Goal: Task Accomplishment & Management: Complete application form

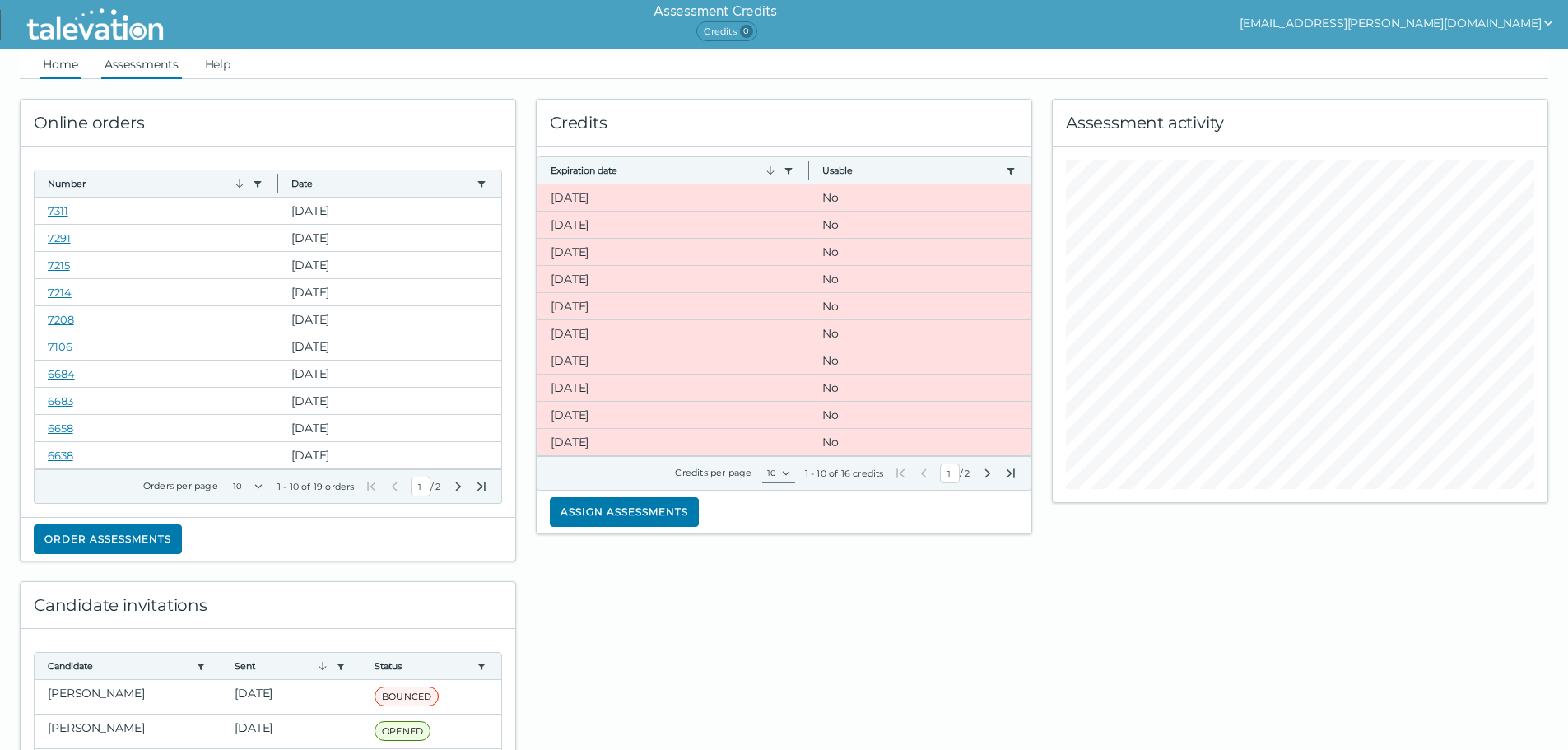
click at [165, 63] on link "Assessments" at bounding box center [141, 64] width 80 height 29
click at [1522, 22] on button "[EMAIL_ADDRESS][PERSON_NAME][DOMAIN_NAME]" at bounding box center [1397, 23] width 316 height 20
click at [1376, 42] on clr-dropdown-menu "Sign out" at bounding box center [1327, 54] width 99 height 41
click at [1375, 54] on div "Sign out" at bounding box center [1327, 55] width 97 height 20
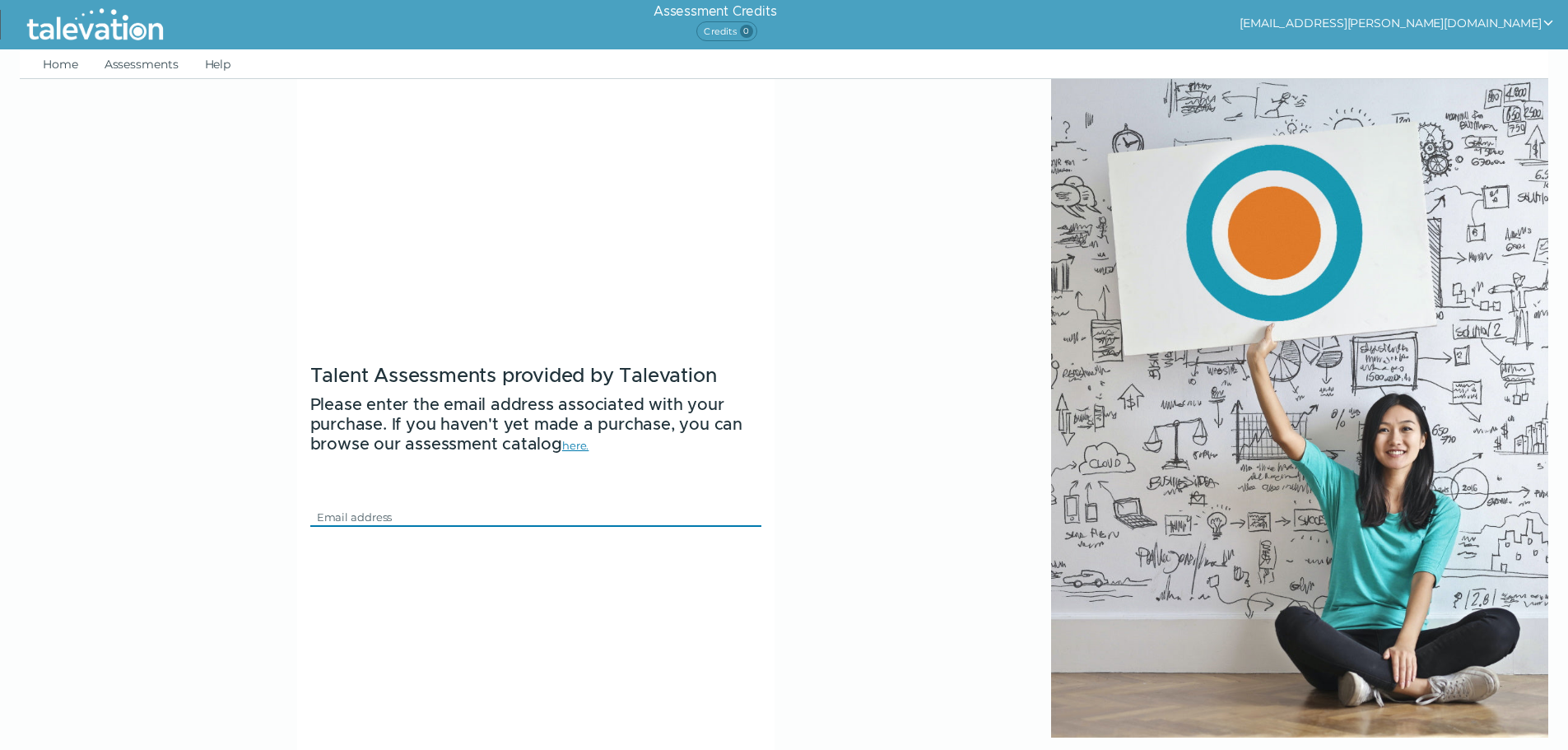
click at [470, 521] on input "Email" at bounding box center [526, 517] width 431 height 20
type input "[EMAIL_ADDRESS][PERSON_NAME][DOMAIN_NAME]"
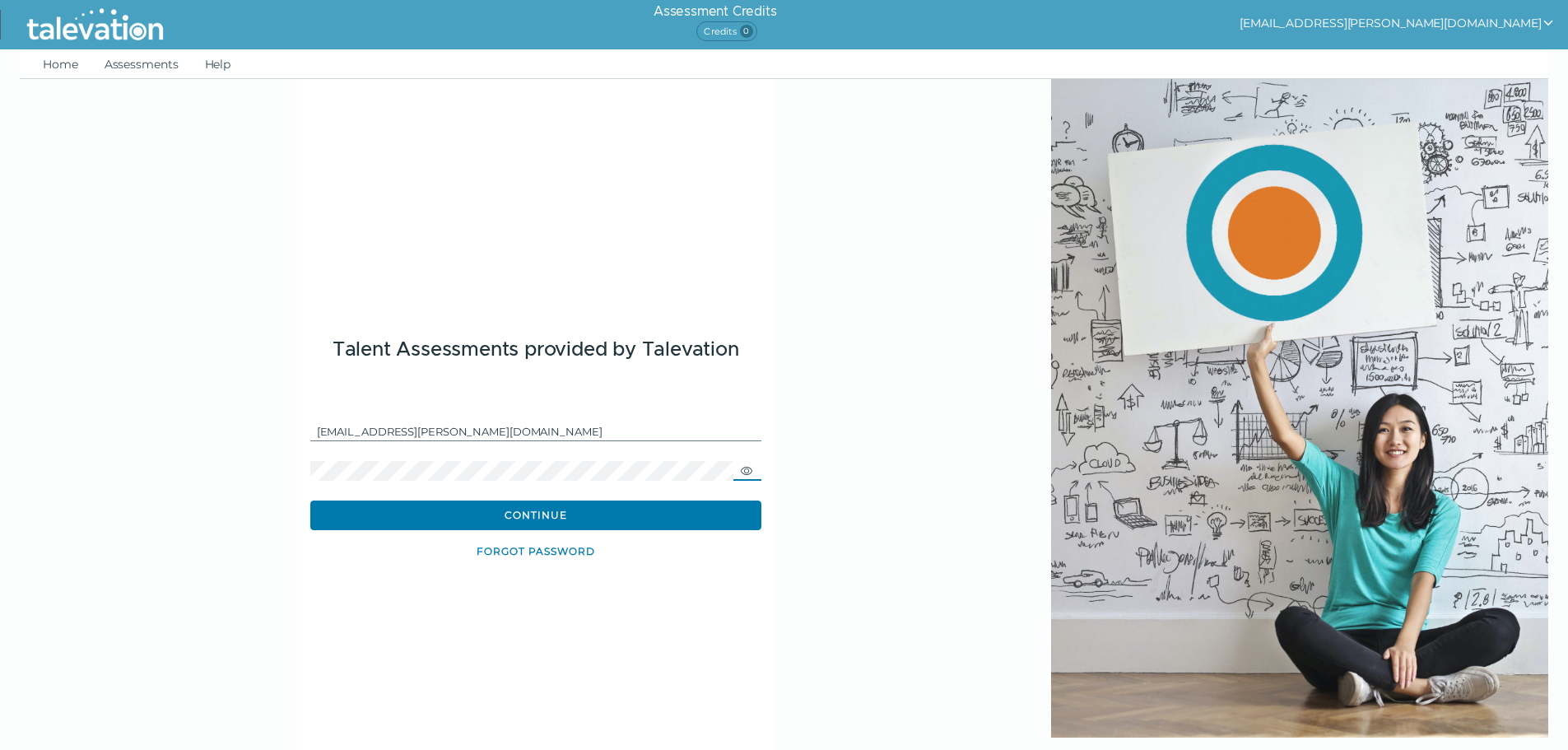
click at [742, 471] on icon "button" at bounding box center [747, 470] width 12 height 8
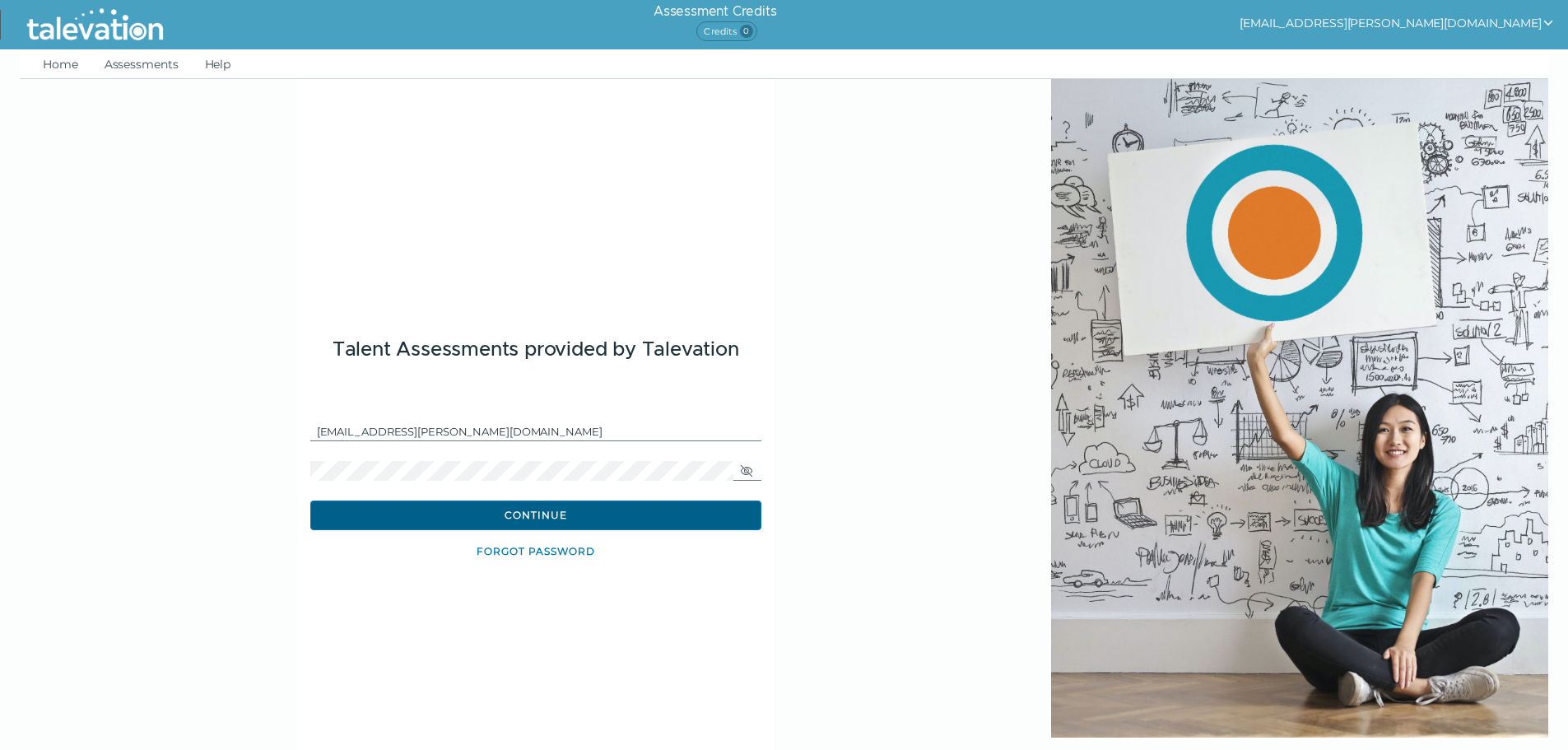
click at [634, 507] on button "Continue" at bounding box center [536, 515] width 451 height 29
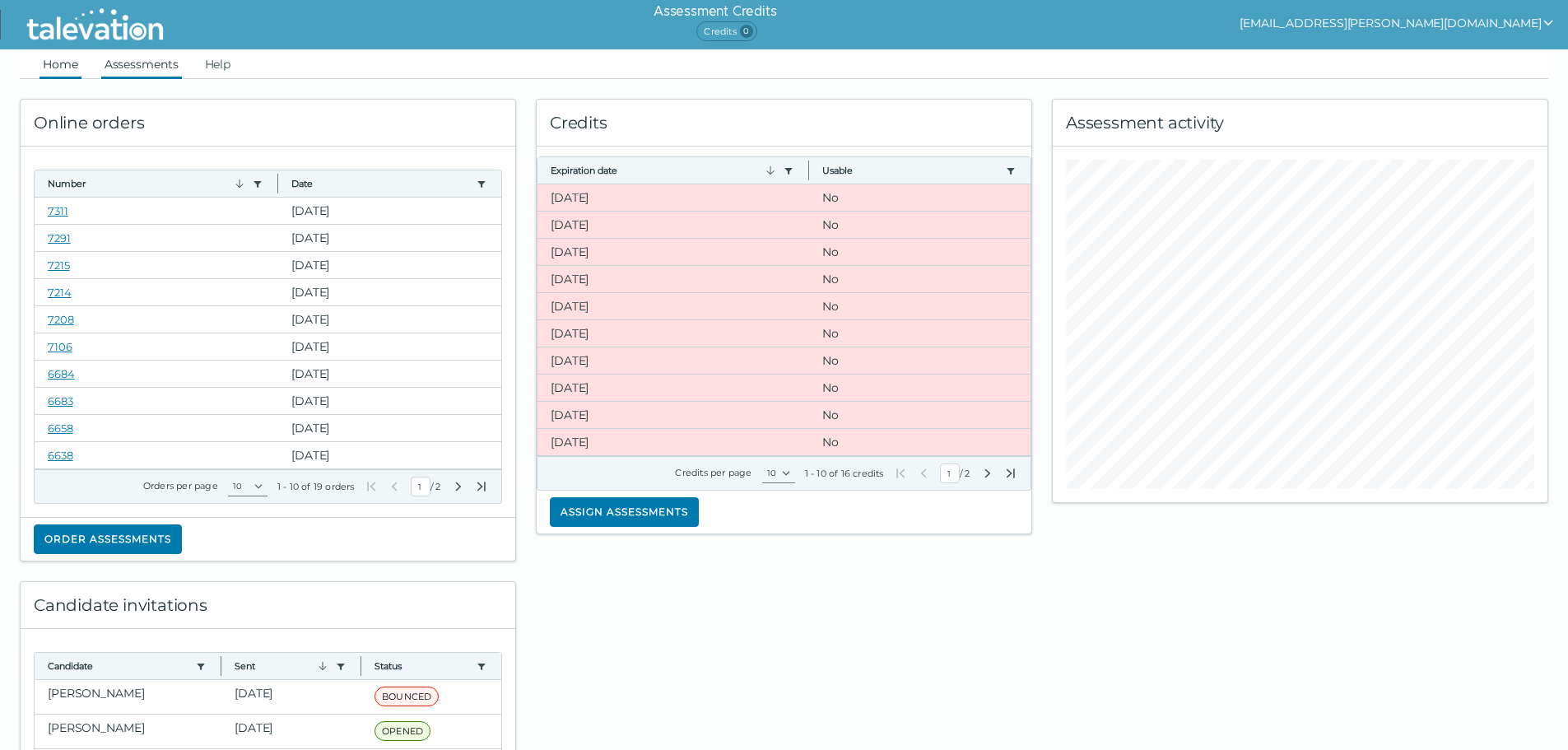
click at [154, 60] on link "Assessments" at bounding box center [141, 64] width 80 height 29
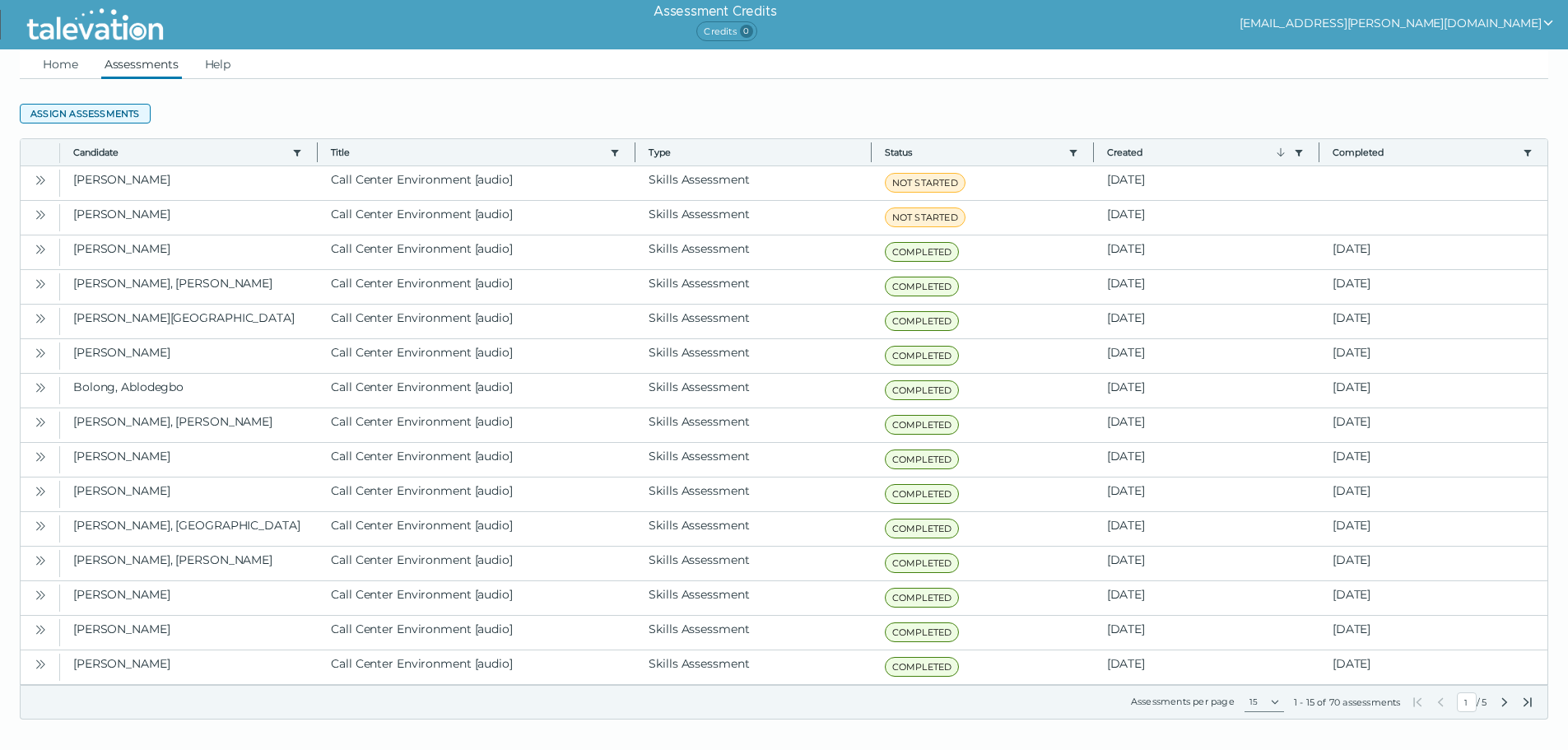
click at [84, 116] on button "Assign assessments" at bounding box center [85, 114] width 131 height 20
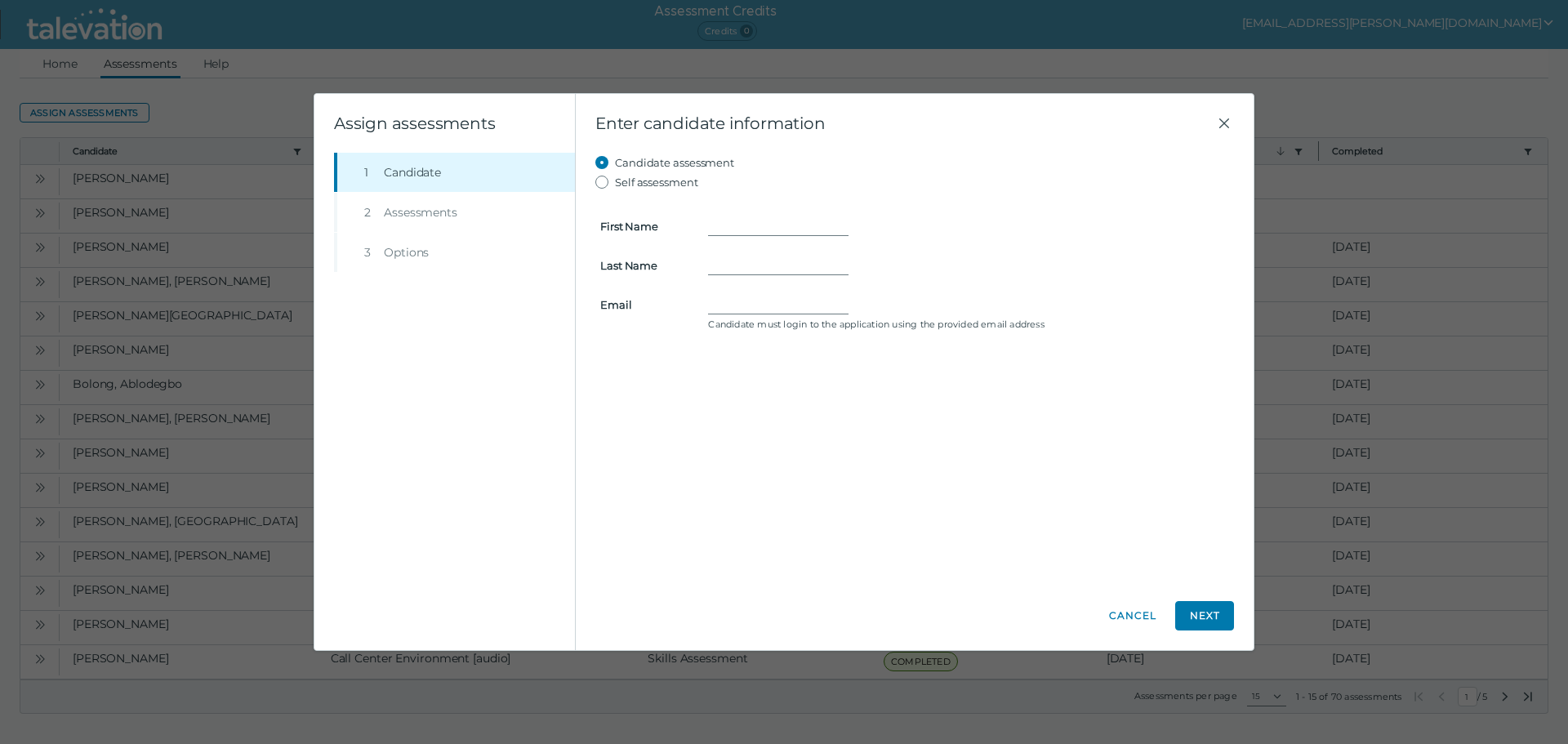
click at [813, 210] on form "First Name Last Name Email Candidate must login to the application using the pr…" at bounding box center [914, 263] width 639 height 144
click at [804, 219] on input "First Name" at bounding box center [777, 227] width 140 height 20
type input "Mariah"
click at [764, 259] on input "Last Name" at bounding box center [777, 266] width 140 height 20
click at [755, 297] on form "First Name Mariah Last Name This field cannot be empty! Email Candidate must lo…" at bounding box center [914, 272] width 639 height 160
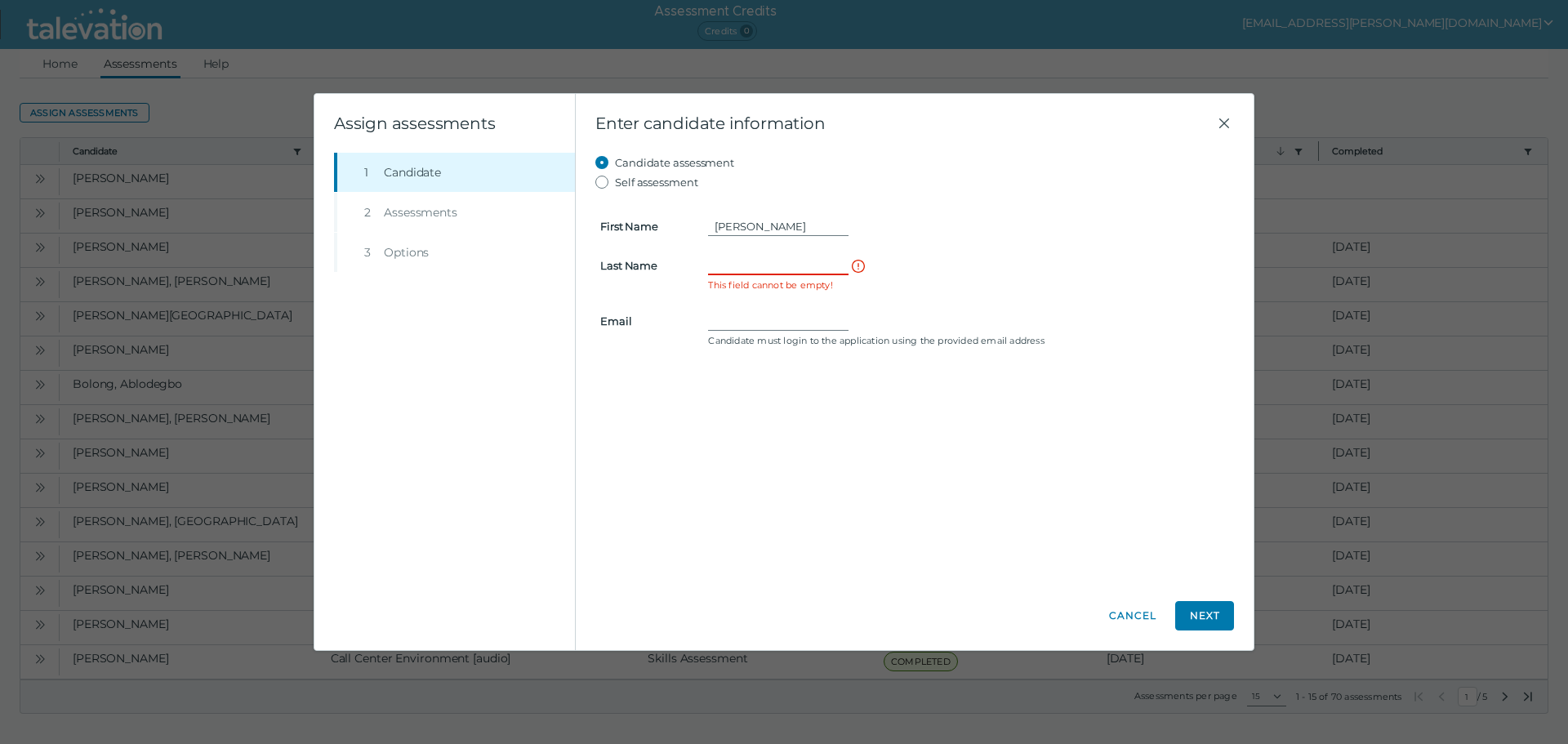
click at [777, 268] on input "Last Name" at bounding box center [777, 266] width 140 height 20
click at [743, 316] on input "Email" at bounding box center [777, 321] width 140 height 20
click at [790, 274] on input "Last Name" at bounding box center [777, 266] width 140 height 20
type input "Amigon"
click at [759, 315] on div at bounding box center [777, 305] width 140 height 20
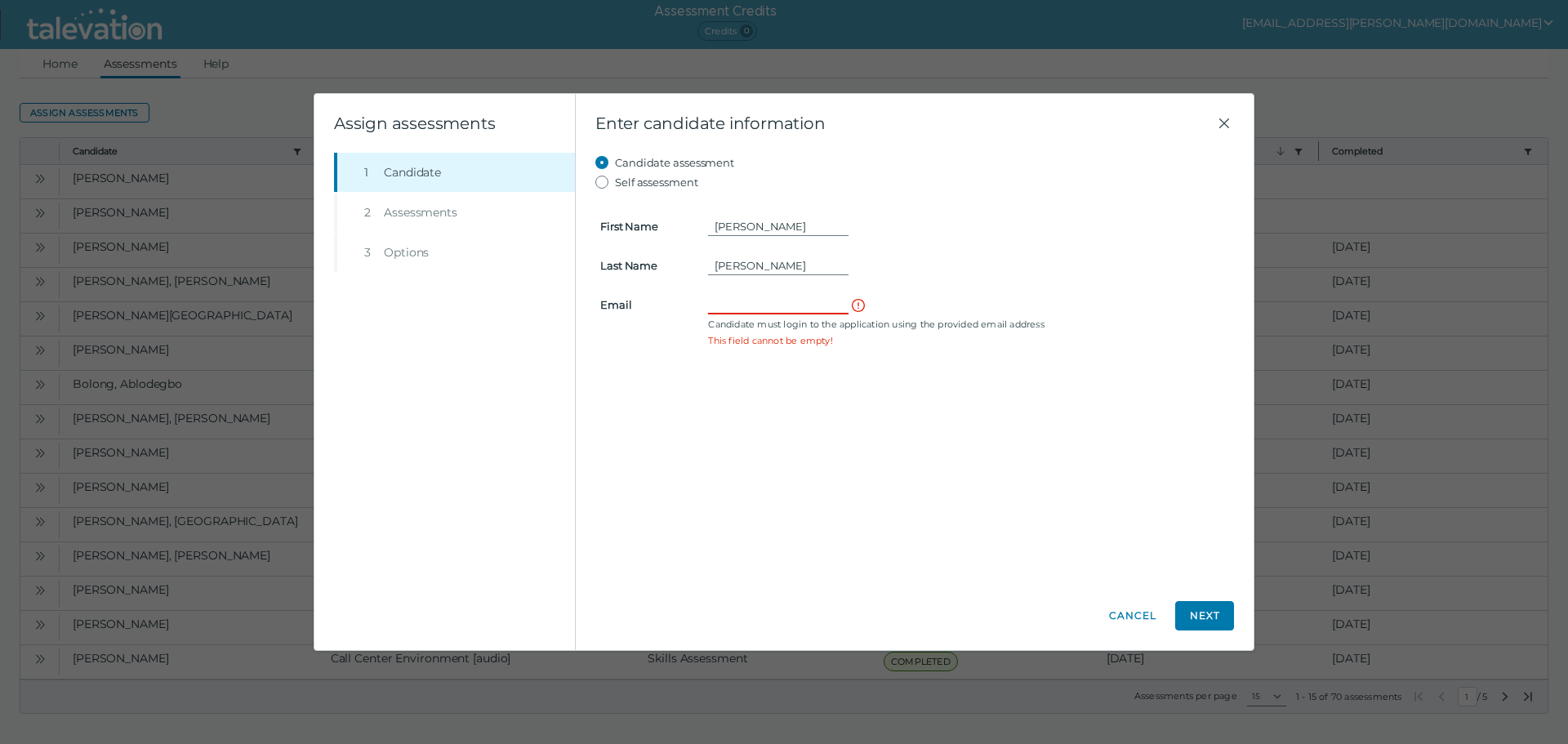
click at [759, 305] on input "Email" at bounding box center [777, 305] width 140 height 20
type input "jennaburkleo@yahoo.com"
click at [1215, 613] on button "Next" at bounding box center [1204, 615] width 59 height 29
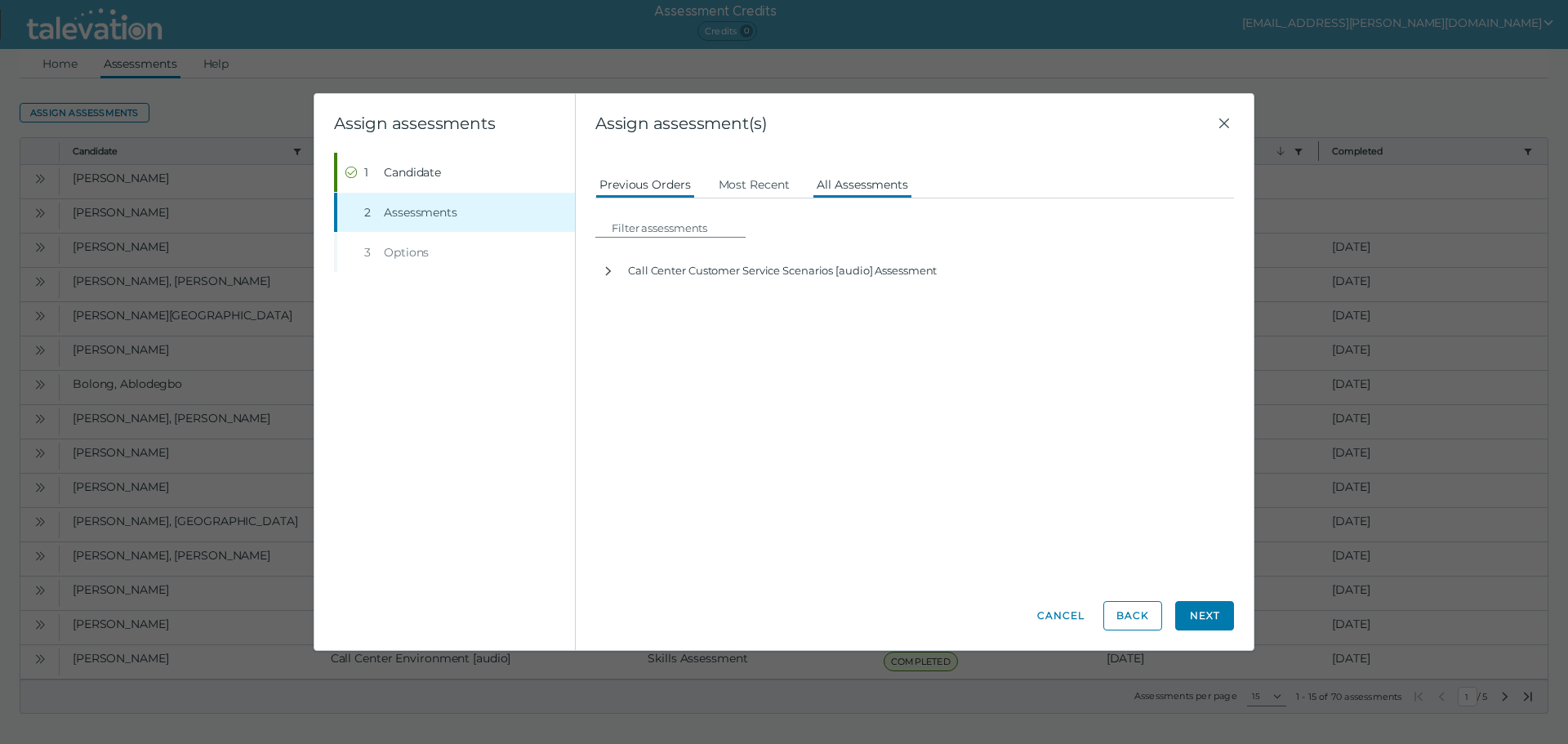
click at [860, 179] on button "All Assessments" at bounding box center [862, 184] width 100 height 29
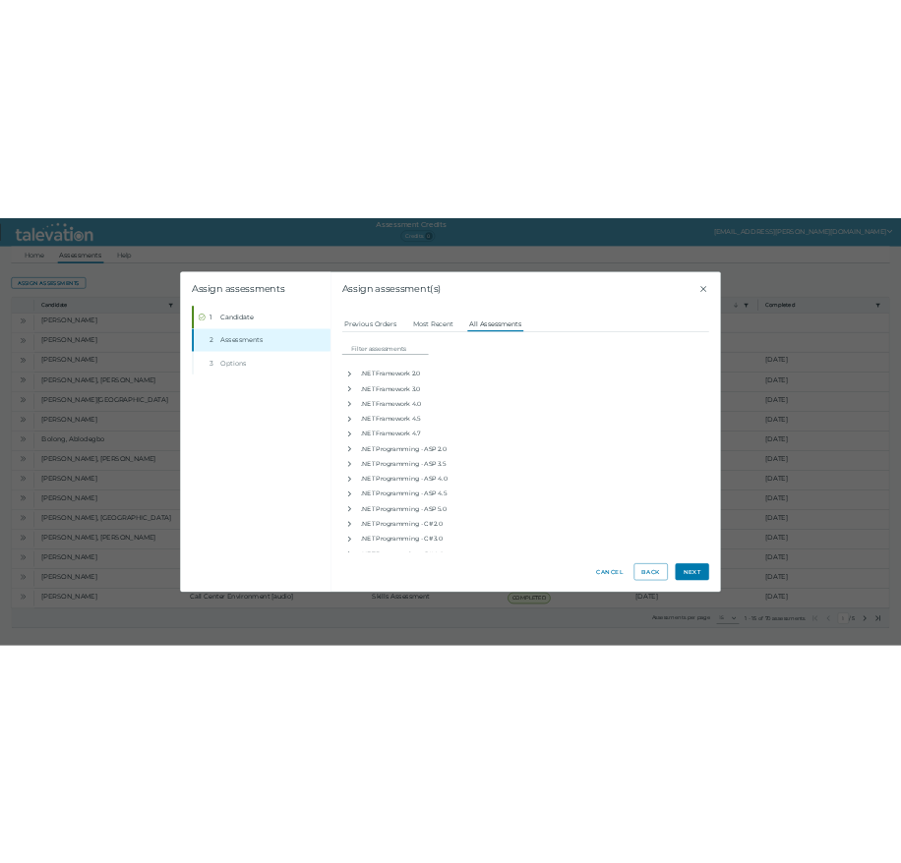
scroll to position [6293, 0]
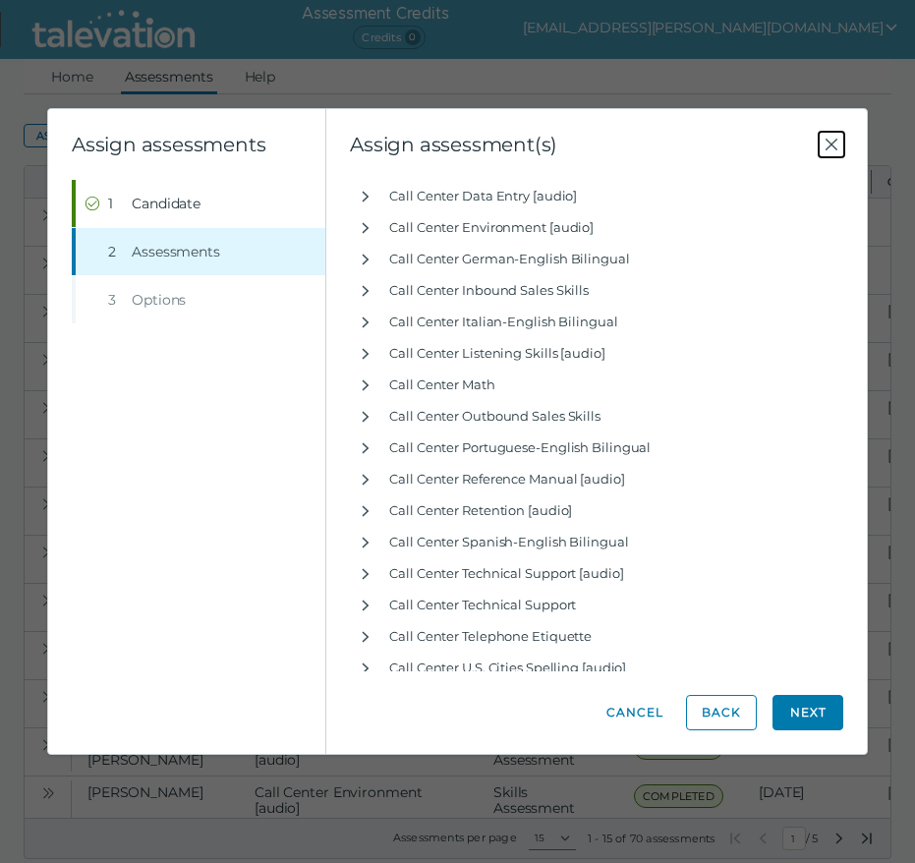
drag, startPoint x: 829, startPoint y: 146, endPoint x: 784, endPoint y: 124, distance: 50.1
click at [829, 146] on icon "Close" at bounding box center [832, 145] width 24 height 24
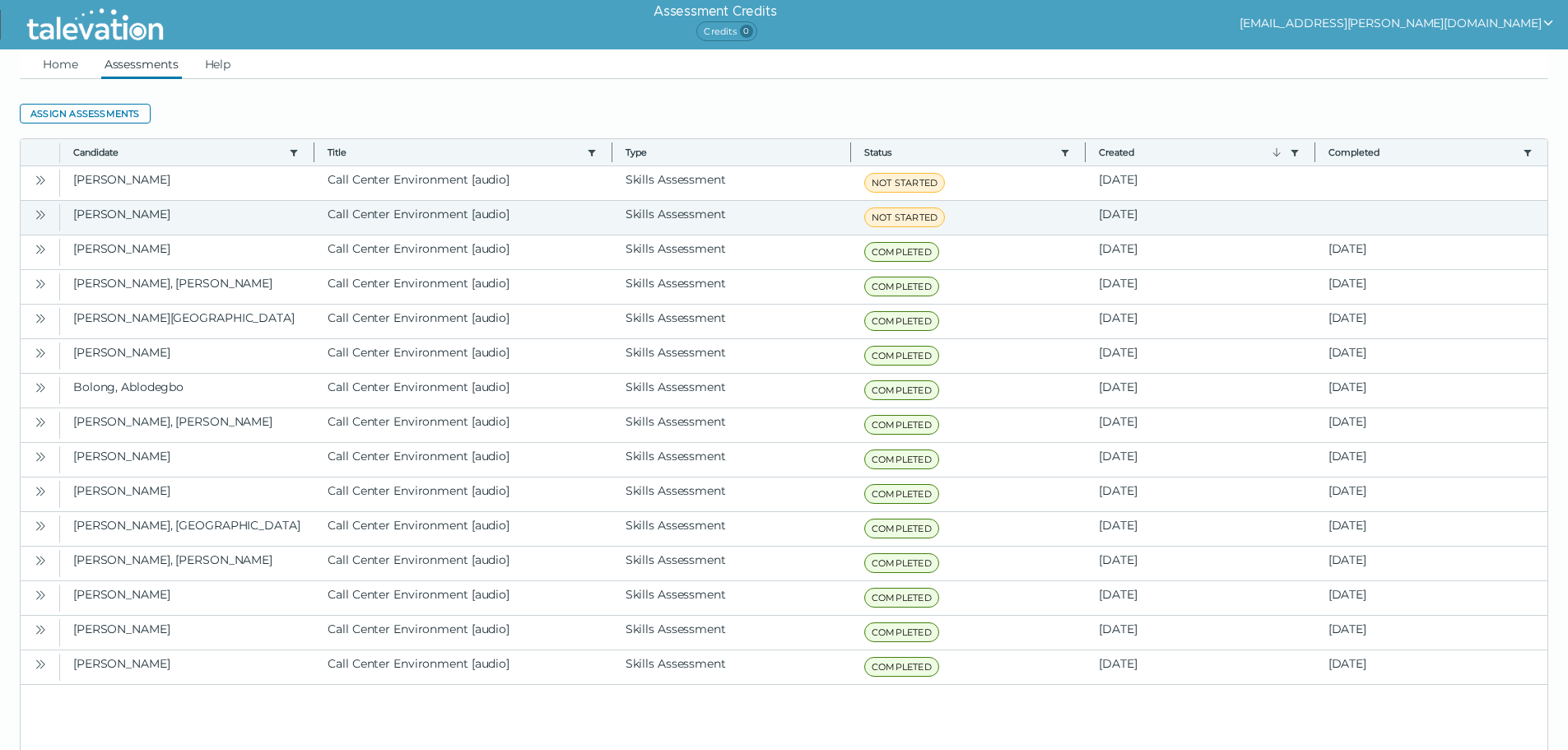
click at [33, 208] on icon "Open" at bounding box center [40, 215] width 13 height 13
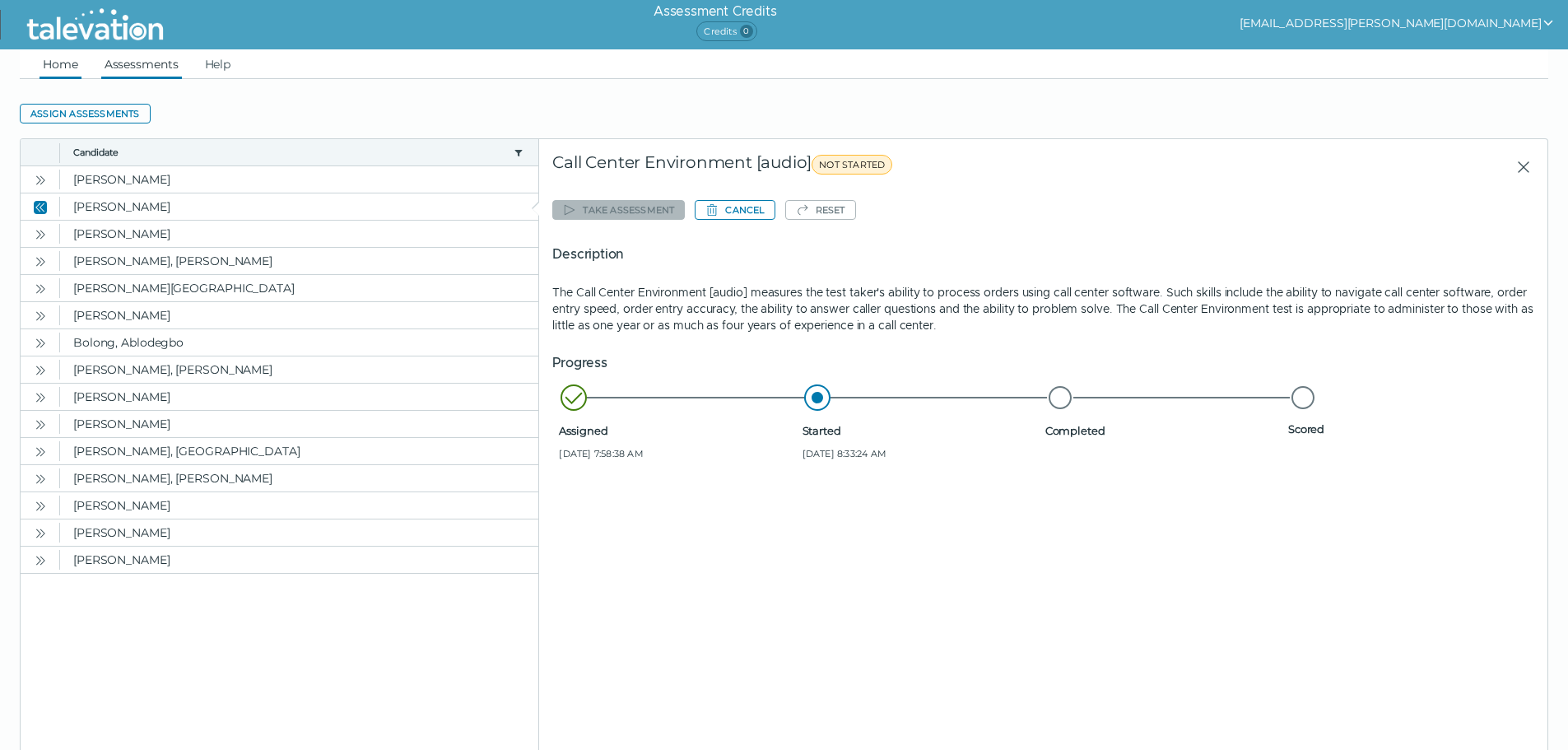
click at [59, 72] on link "Home" at bounding box center [60, 64] width 42 height 29
